Goal: Information Seeking & Learning: Learn about a topic

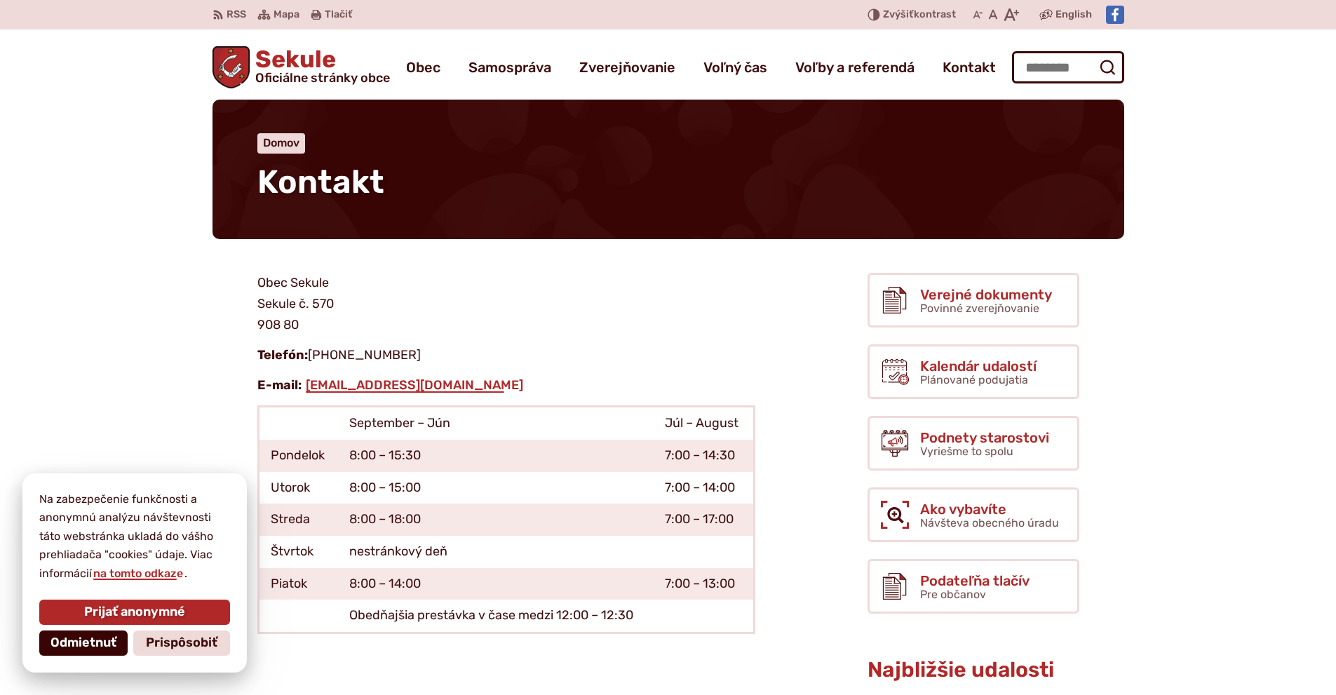
click at [85, 643] on span "Odmietnuť" at bounding box center [84, 643] width 66 height 15
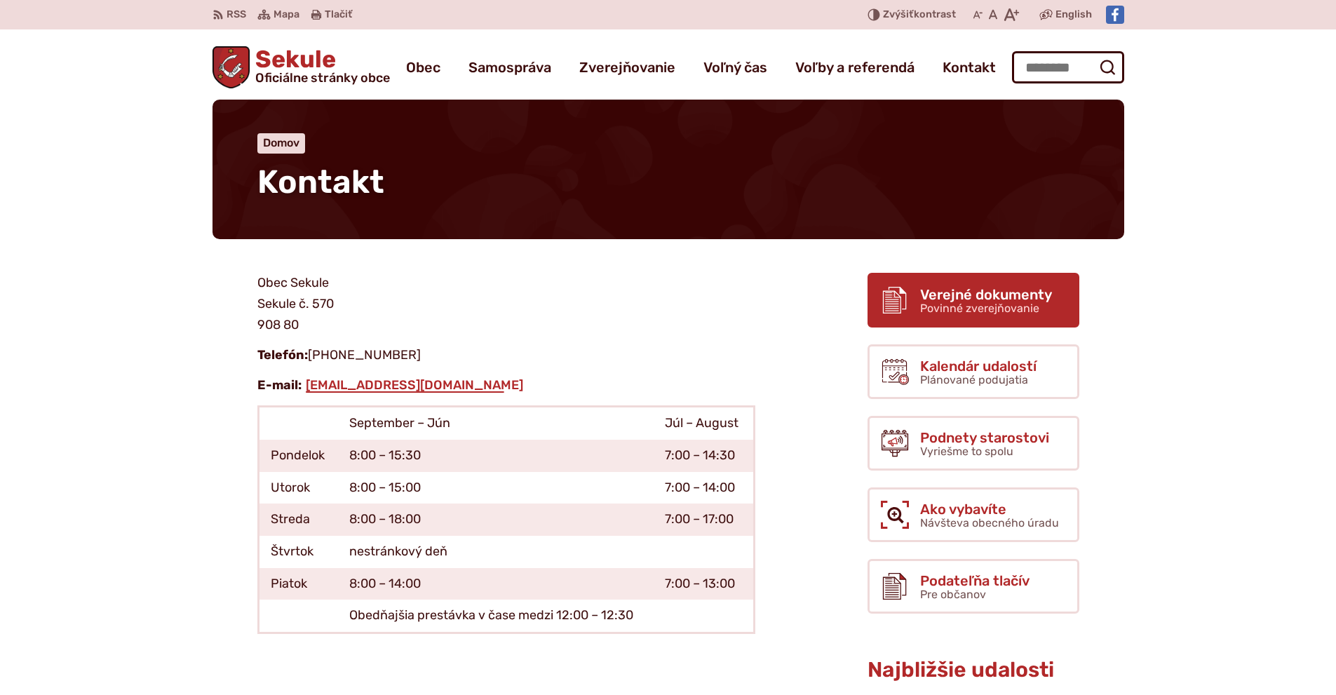
click at [968, 295] on span "Verejné dokumenty" at bounding box center [986, 294] width 132 height 15
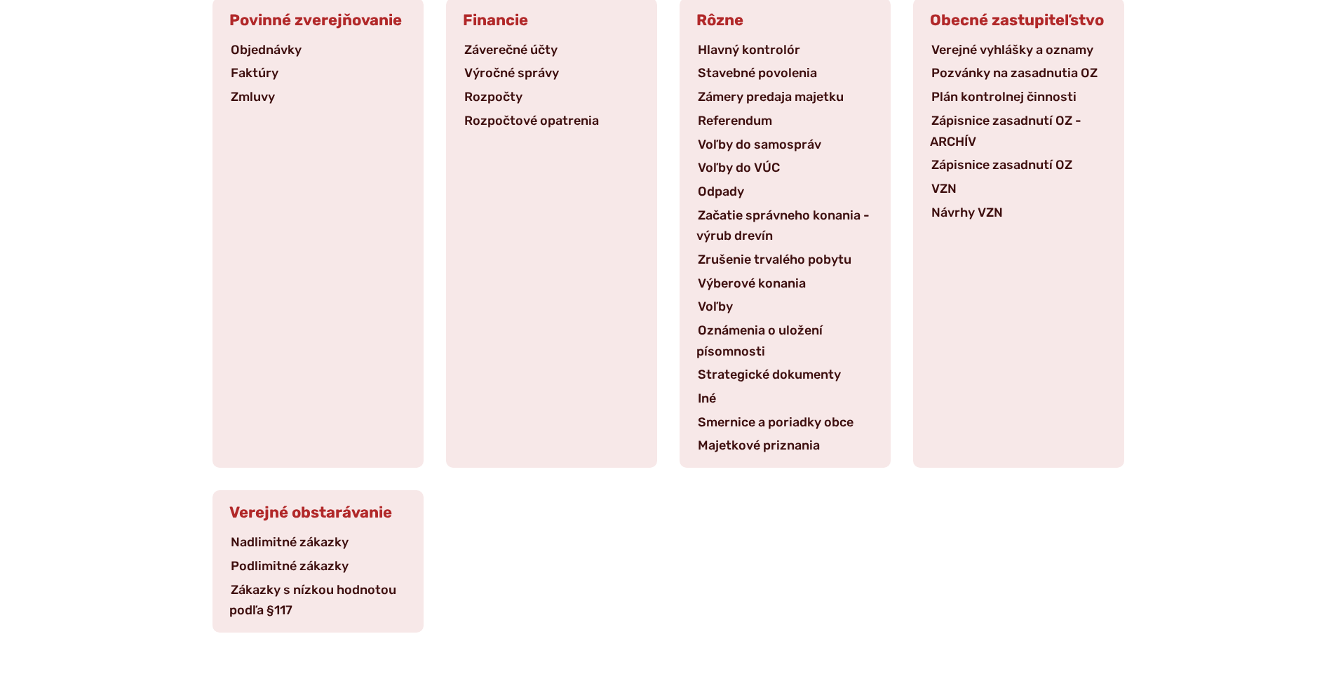
scroll to position [281, 0]
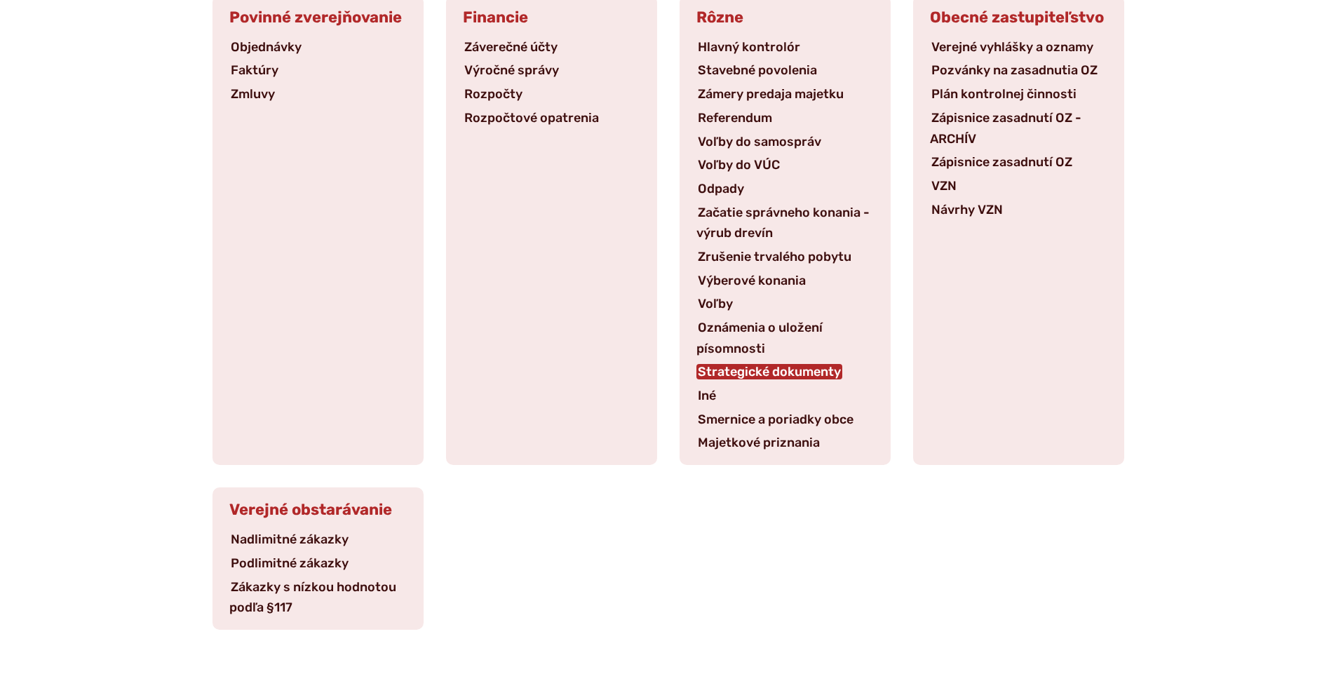
click at [766, 364] on link "Strategické dokumenty" at bounding box center [770, 371] width 146 height 15
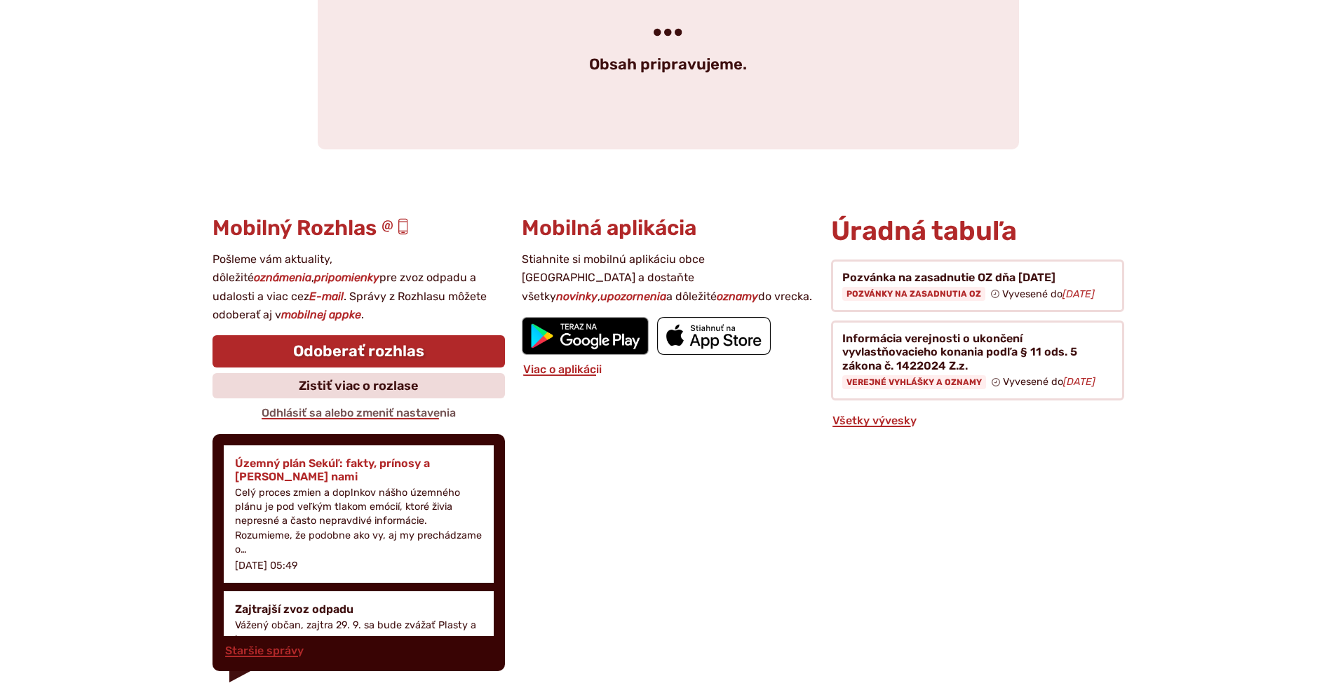
click at [311, 457] on h4 "Územný plán Sekúľ: fakty, prínosy a [PERSON_NAME] nami" at bounding box center [359, 470] width 248 height 27
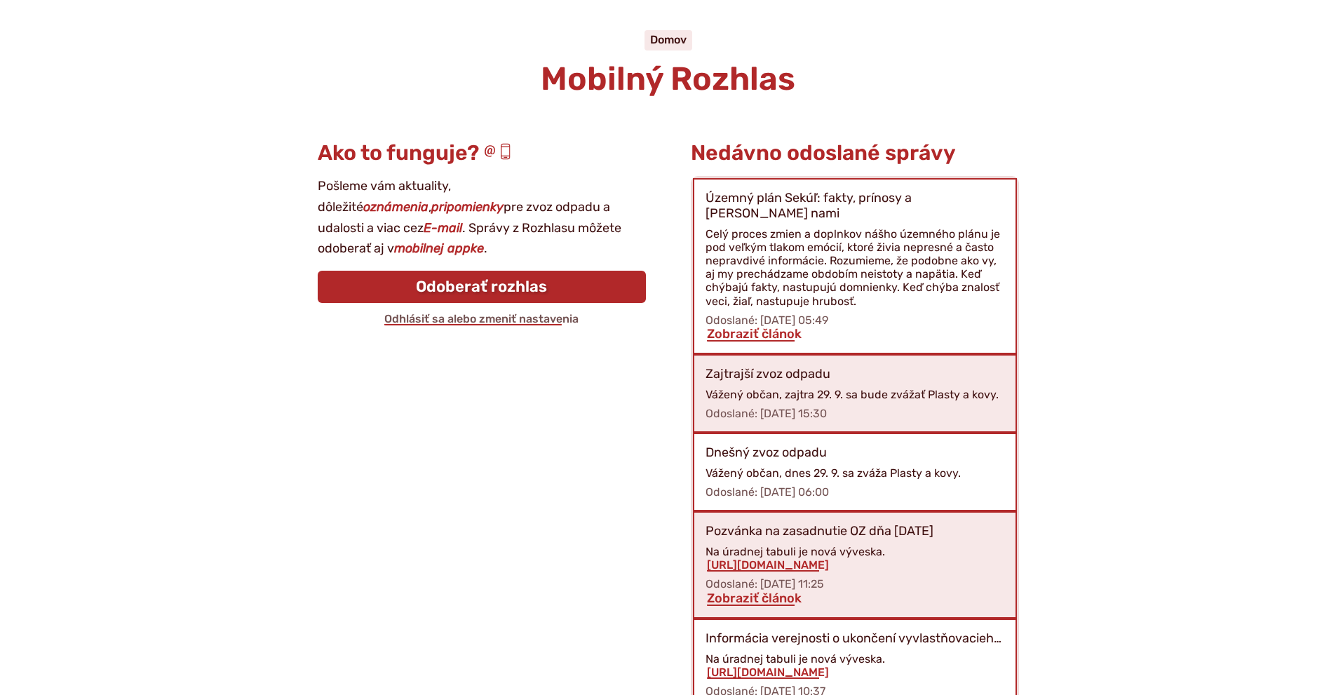
scroll to position [140, 0]
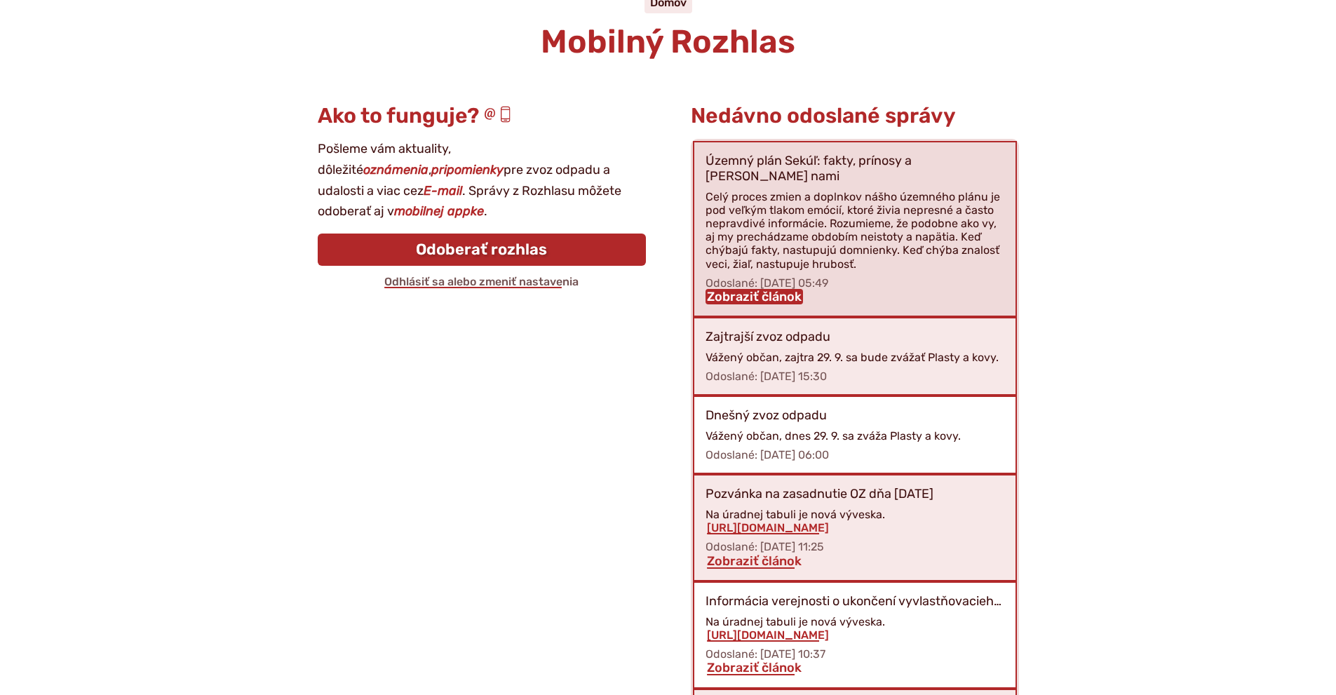
click at [735, 289] on link "Zobraziť článok" at bounding box center [755, 296] width 98 height 15
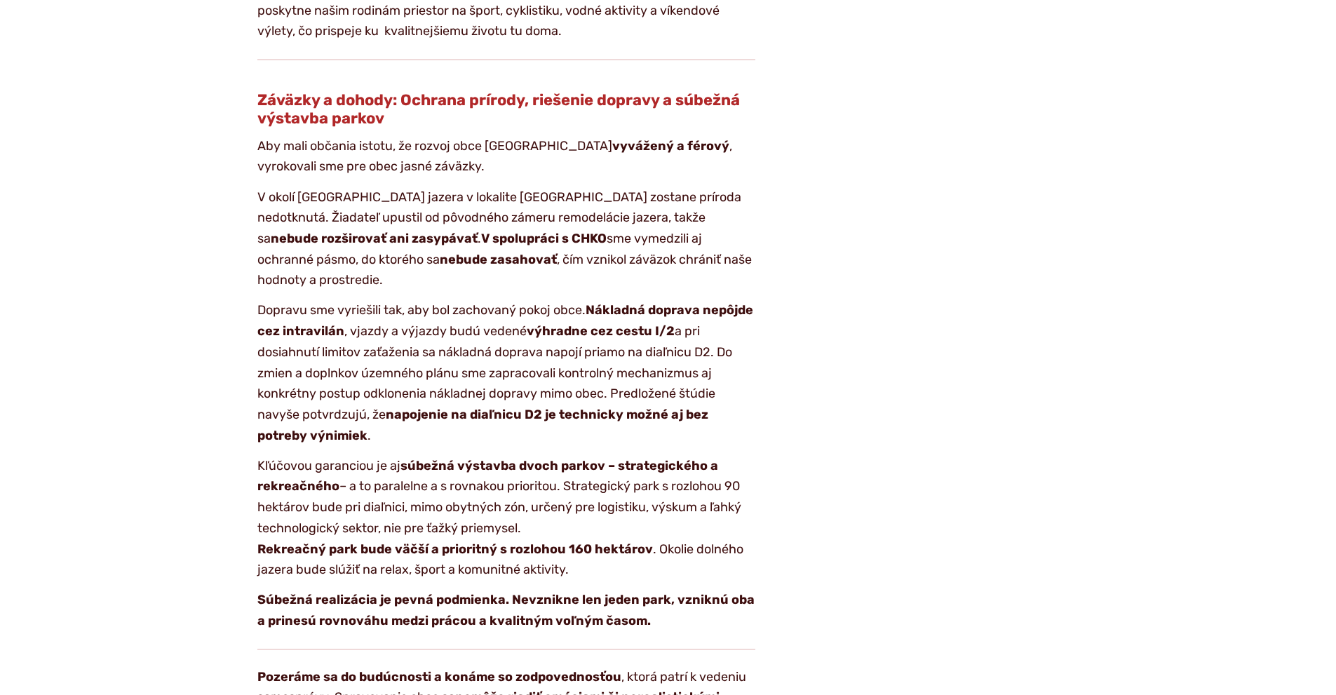
scroll to position [2104, 0]
